Goal: Task Accomplishment & Management: Use online tool/utility

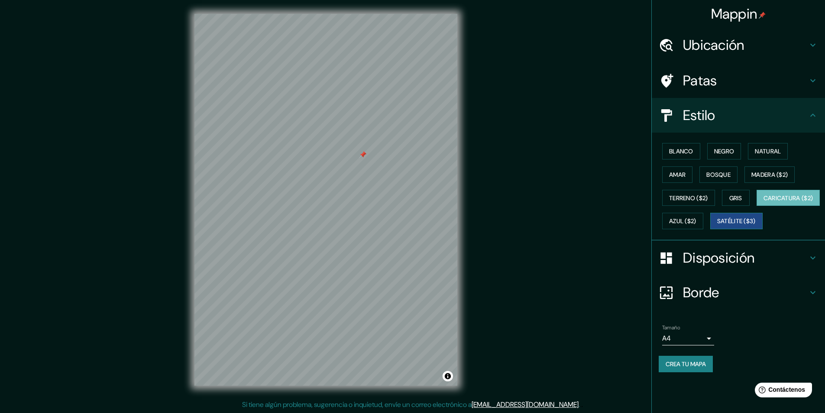
click at [717, 225] on font "Satélite ($3)" at bounding box center [736, 221] width 39 height 8
click at [703, 221] on button "Azul ($2)" at bounding box center [682, 221] width 41 height 16
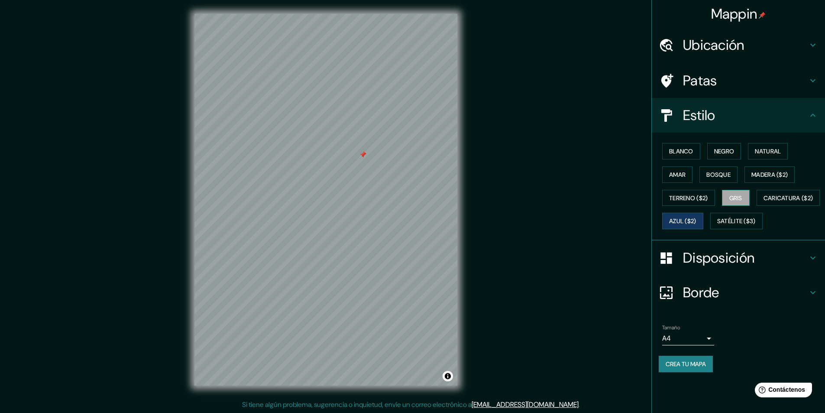
click at [739, 200] on font "Gris" at bounding box center [735, 198] width 13 height 8
drag, startPoint x: 739, startPoint y: 200, endPoint x: 778, endPoint y: 197, distance: 39.2
click at [778, 197] on div "Blanco Negro Natural Amar Bosque Madera ($2) Terreno ($2) Gris Caricatura ($2) …" at bounding box center [742, 185] width 166 height 93
click at [700, 193] on font "Terreno ($2)" at bounding box center [688, 197] width 39 height 11
drag, startPoint x: 701, startPoint y: 193, endPoint x: 763, endPoint y: 183, distance: 62.7
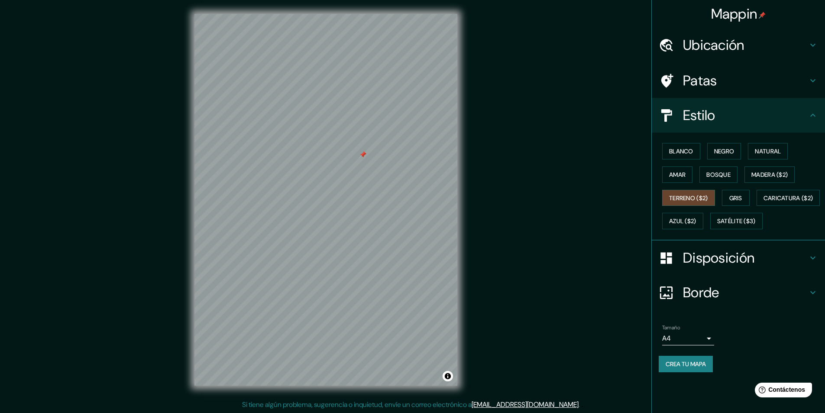
click at [763, 183] on div "Blanco Negro Natural Amar Bosque Madera ($2) Terreno ($2) Gris Caricatura ($2) …" at bounding box center [742, 185] width 166 height 93
click at [676, 168] on button "Amar" at bounding box center [677, 174] width 30 height 16
click at [714, 153] on button "Negro" at bounding box center [724, 151] width 34 height 16
click at [691, 161] on div "Blanco Negro Natural Amar Bosque Madera ($2) Terreno ($2) Gris Caricatura ($2) …" at bounding box center [742, 185] width 166 height 93
click at [687, 153] on font "Blanco" at bounding box center [681, 151] width 24 height 8
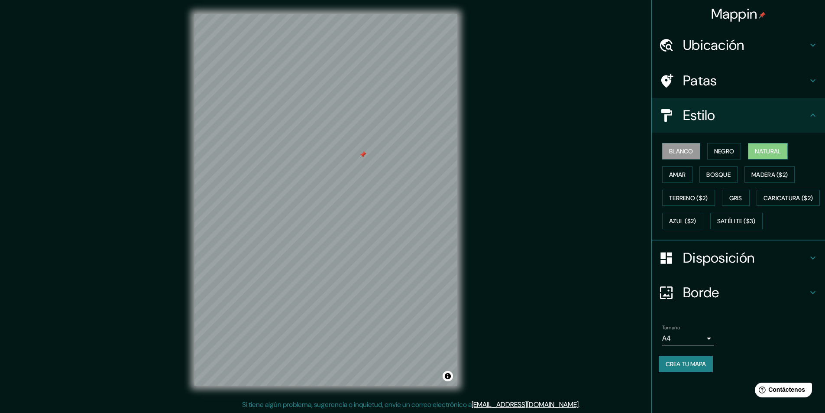
click at [779, 152] on font "Natural" at bounding box center [768, 151] width 26 height 8
click at [680, 171] on font "Amar" at bounding box center [677, 175] width 16 height 8
click at [723, 172] on font "Bosque" at bounding box center [718, 175] width 24 height 8
click at [785, 171] on font "Madera ($2)" at bounding box center [769, 175] width 36 height 8
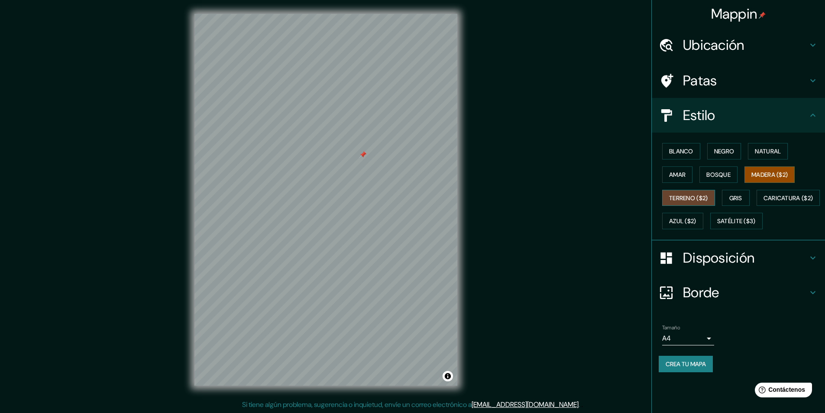
click at [715, 194] on button "Terreno ($2)" at bounding box center [688, 198] width 53 height 16
click at [763, 202] on font "Caricatura ($2)" at bounding box center [788, 198] width 50 height 8
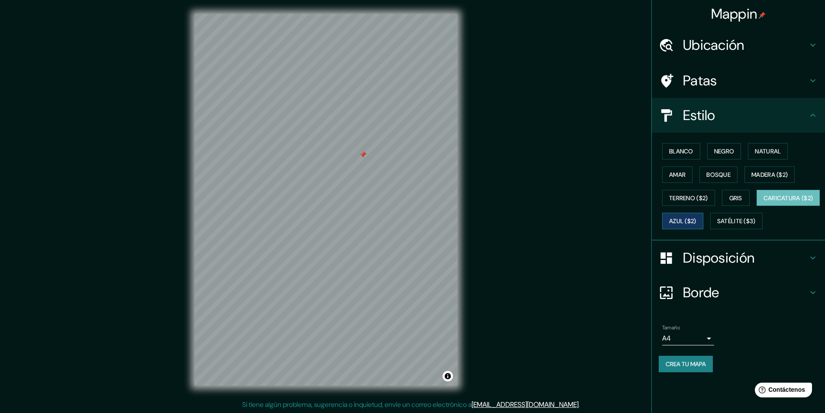
click at [703, 214] on button "Azul ($2)" at bounding box center [682, 221] width 41 height 16
click at [717, 226] on font "Satélite ($3)" at bounding box center [736, 220] width 39 height 11
click at [696, 223] on font "Azul ($2)" at bounding box center [682, 221] width 27 height 8
click at [717, 225] on font "Satélite ($3)" at bounding box center [736, 221] width 39 height 8
click at [696, 220] on font "Azul ($2)" at bounding box center [682, 221] width 27 height 8
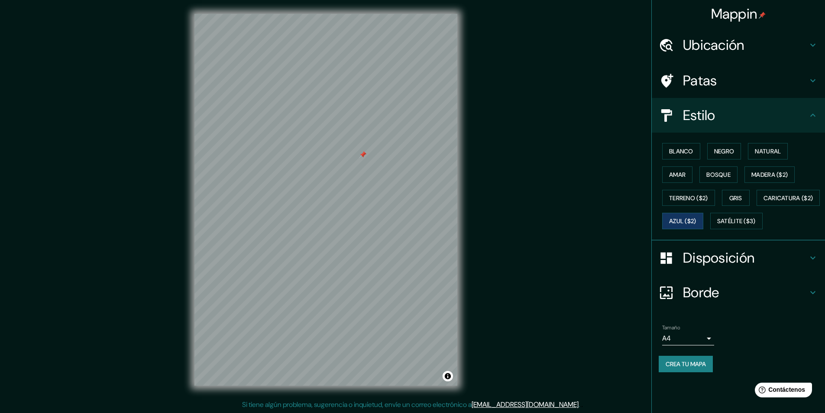
click at [362, 155] on div at bounding box center [362, 154] width 7 height 7
click at [365, 157] on div at bounding box center [362, 154] width 7 height 7
